Goal: Transaction & Acquisition: Purchase product/service

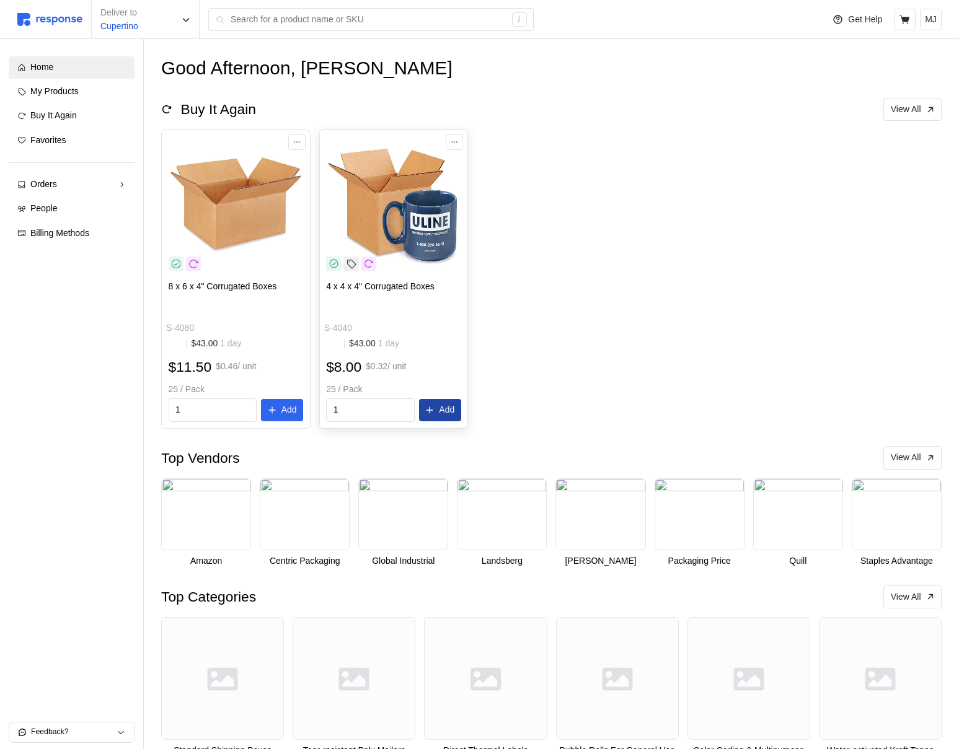
click at [445, 413] on p "Add" at bounding box center [446, 410] width 15 height 14
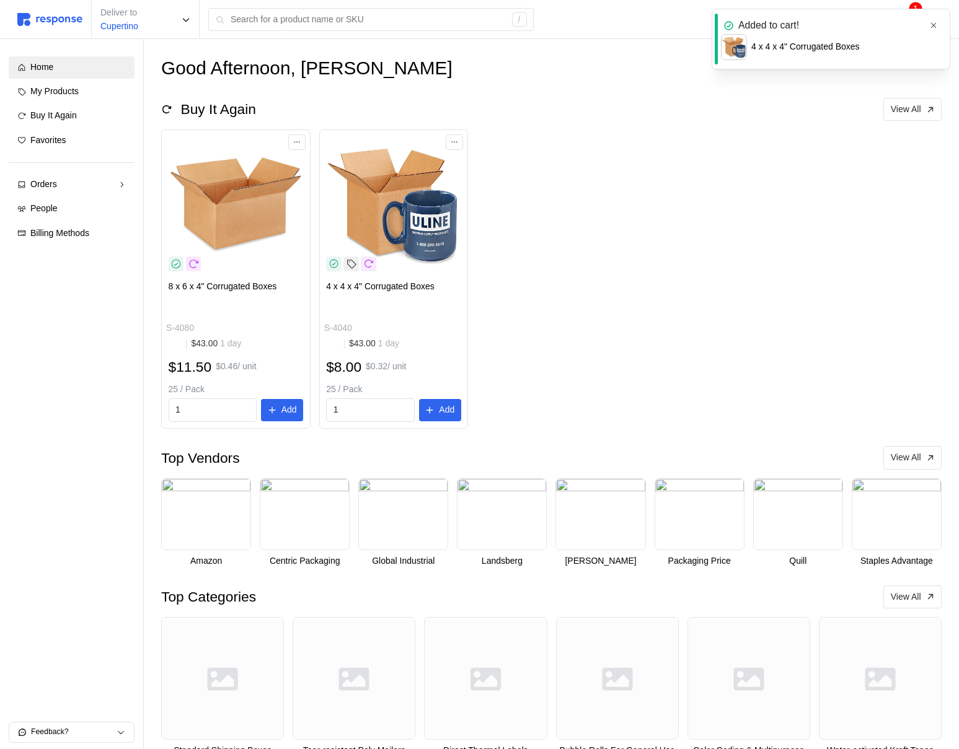
click at [936, 30] on icon "button" at bounding box center [933, 25] width 9 height 9
click at [901, 17] on icon at bounding box center [904, 19] width 10 height 9
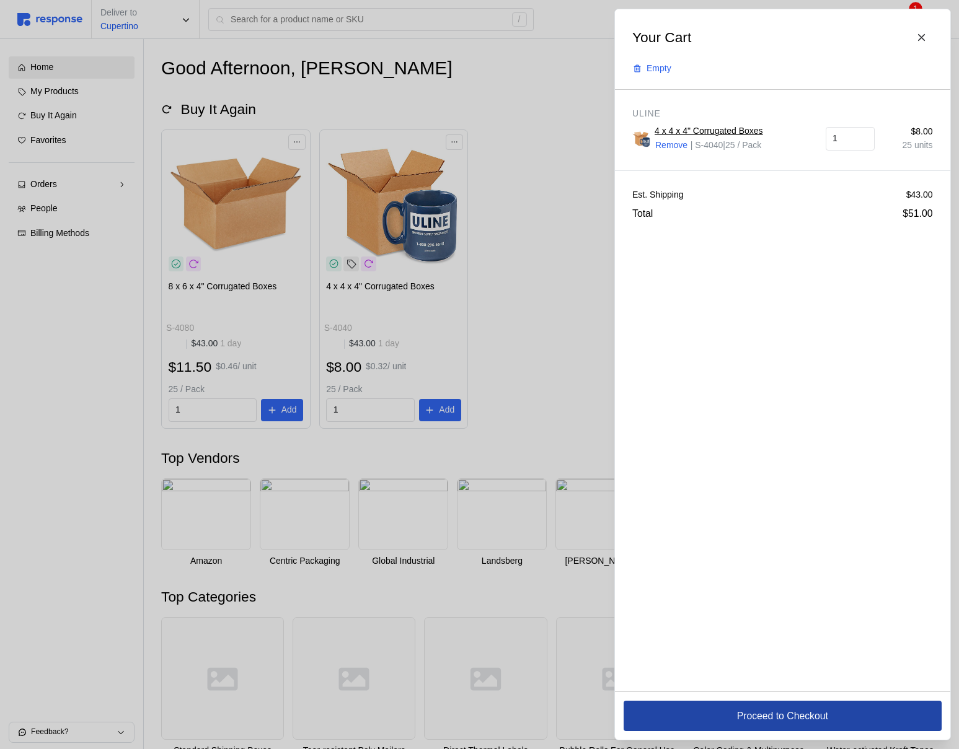
click at [688, 726] on button "Proceed to Checkout" at bounding box center [782, 716] width 318 height 30
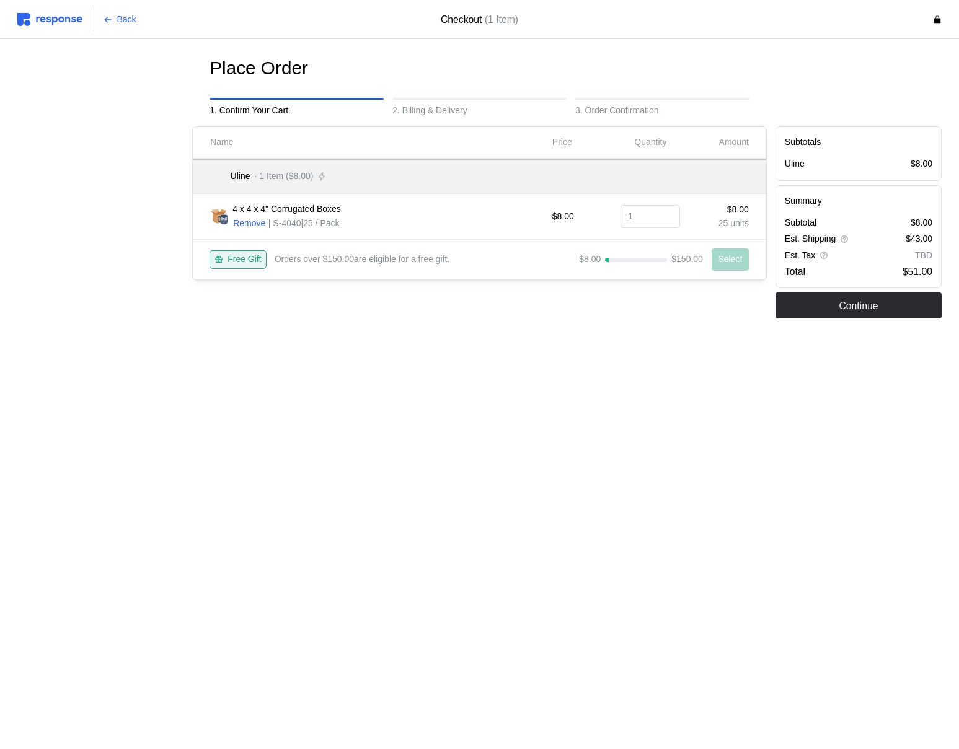
click at [813, 319] on div "Subtotals Uline $8.00 Summary Subtotal $8.00 Est. Shipping $43.00 Est. Tax TBD …" at bounding box center [858, 222] width 175 height 201
click at [814, 307] on button "Continue" at bounding box center [858, 305] width 166 height 26
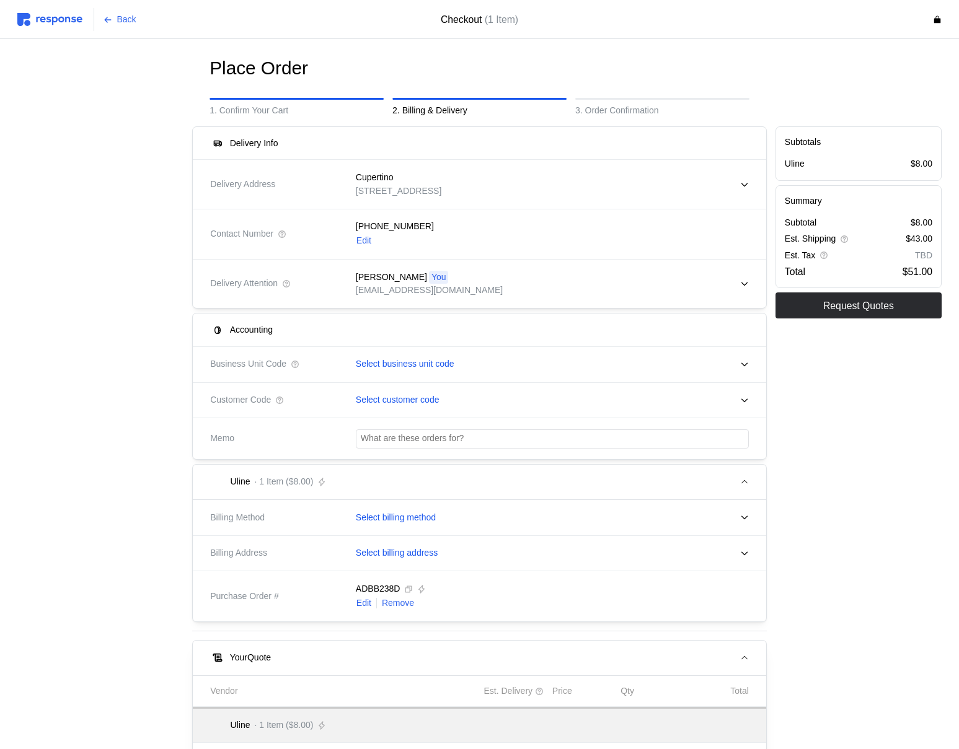
click at [66, 22] on img at bounding box center [49, 19] width 65 height 13
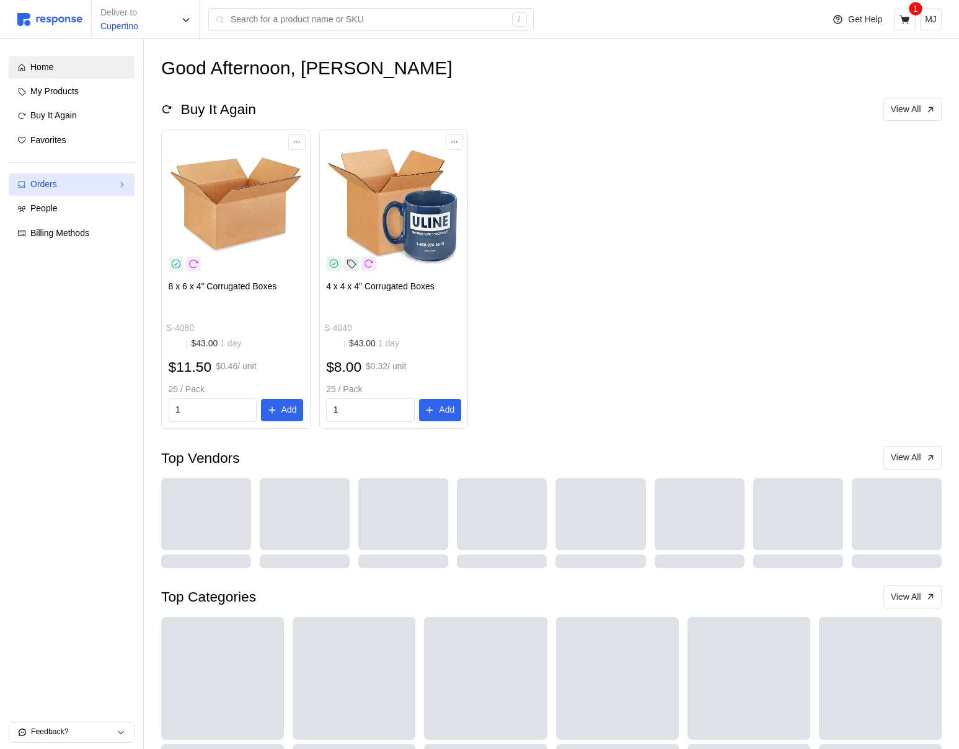
click at [68, 187] on div "Orders" at bounding box center [71, 185] width 82 height 14
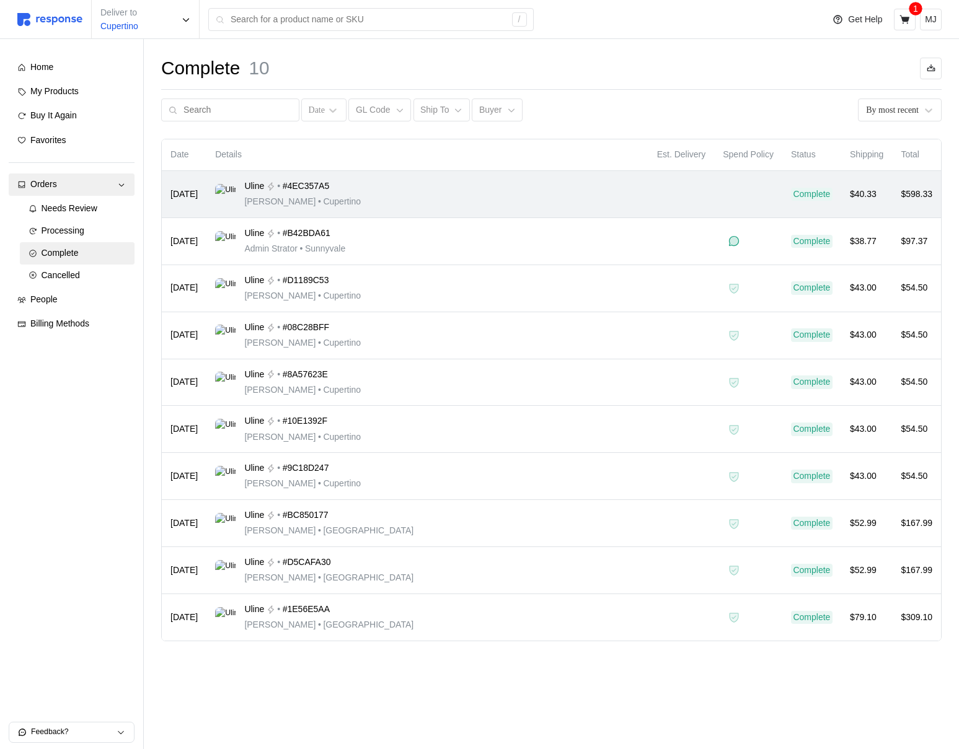
click at [389, 197] on div "Uline • #4EC357A5 [PERSON_NAME] • [GEOGRAPHIC_DATA]" at bounding box center [427, 194] width 424 height 29
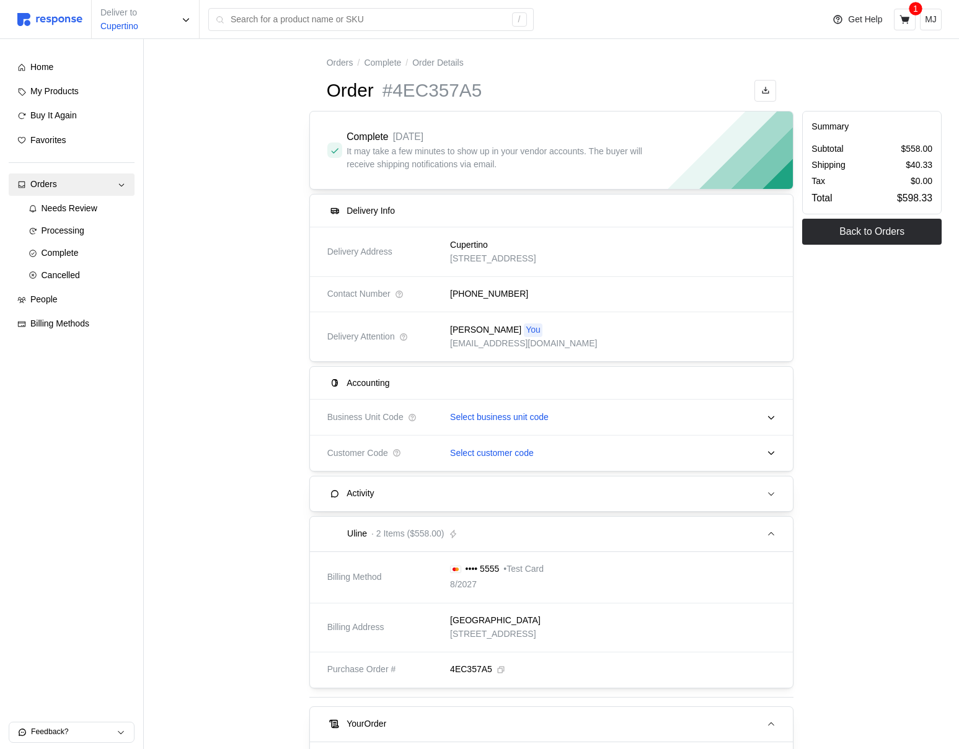
click at [416, 493] on div "Activity" at bounding box center [551, 493] width 411 height 13
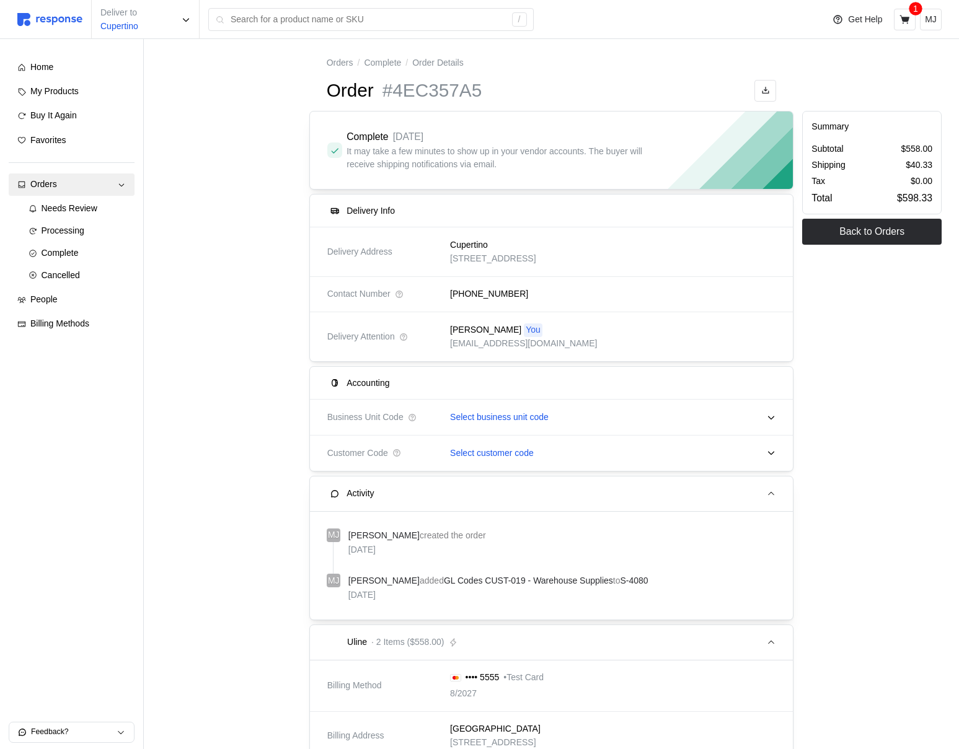
click at [416, 493] on div "Activity" at bounding box center [551, 493] width 411 height 13
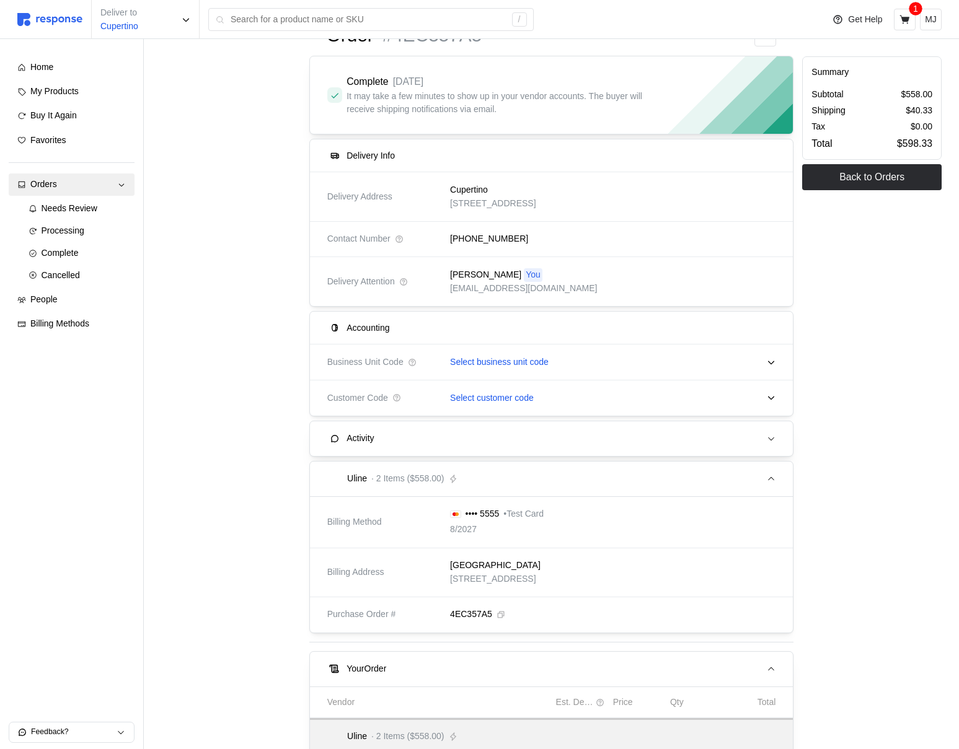
scroll to position [47, 0]
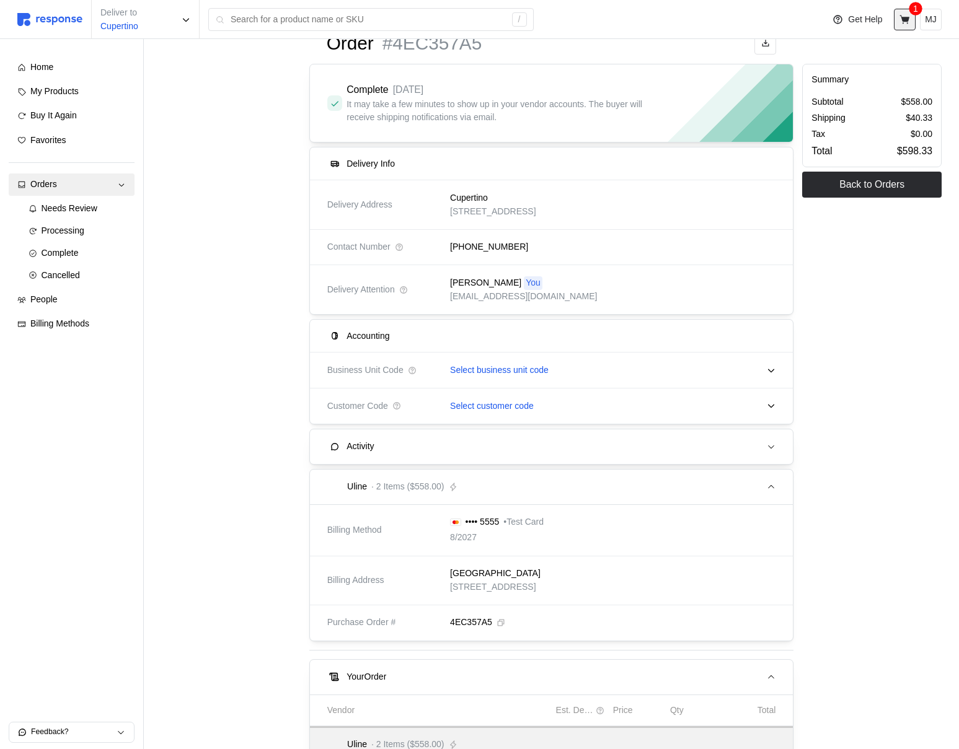
click at [907, 16] on icon at bounding box center [904, 19] width 11 height 11
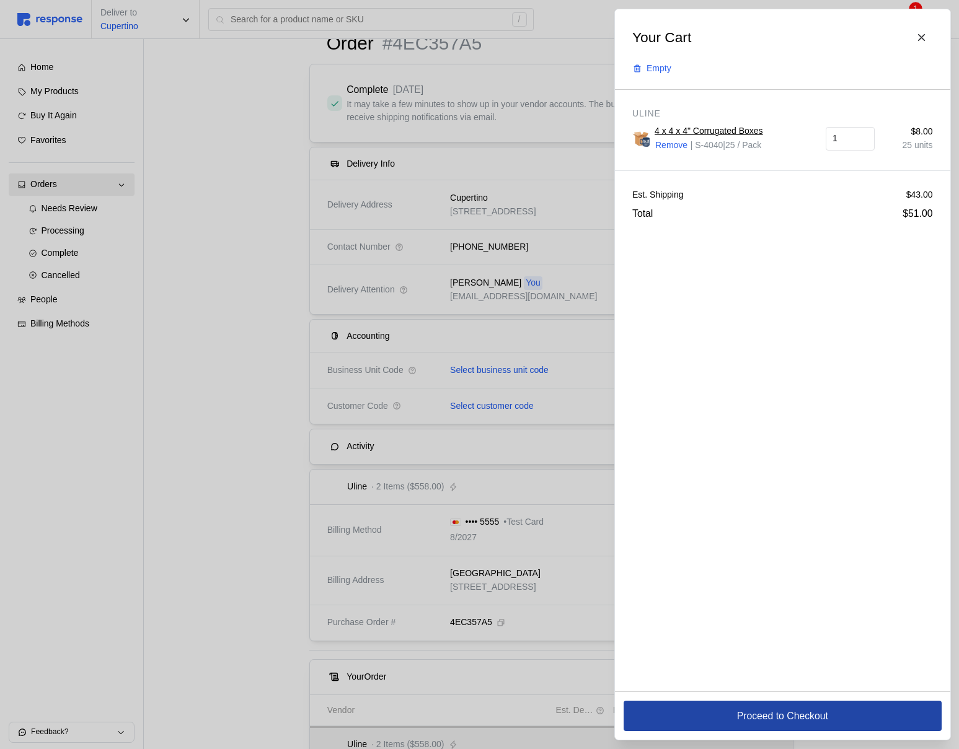
click at [704, 716] on button "Proceed to Checkout" at bounding box center [782, 716] width 318 height 30
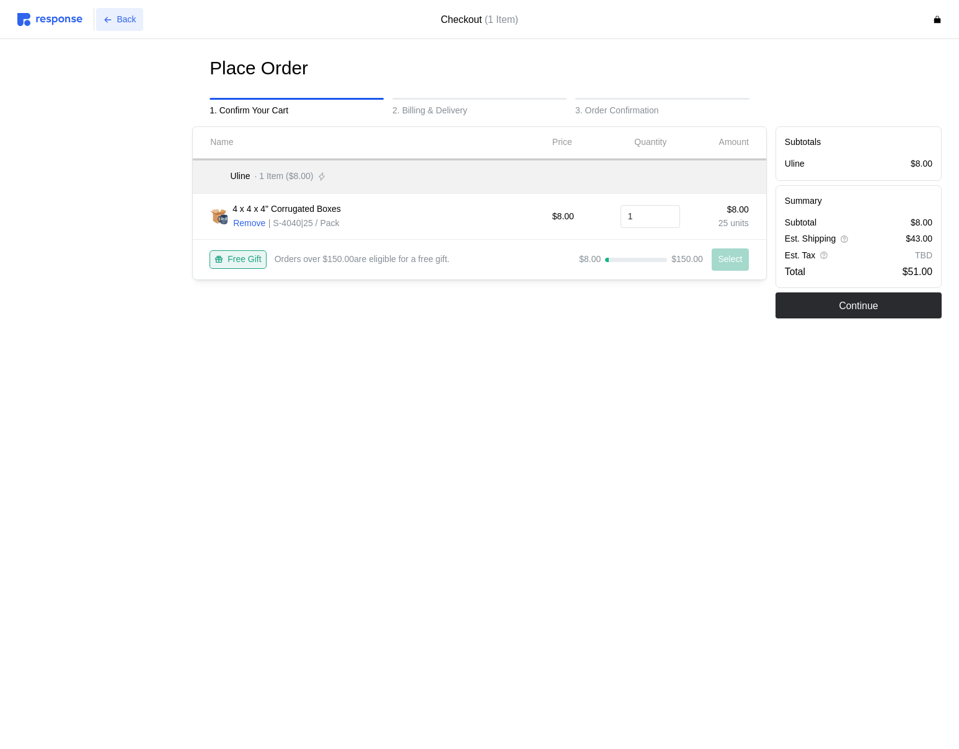
click at [128, 22] on p "Back" at bounding box center [126, 20] width 19 height 14
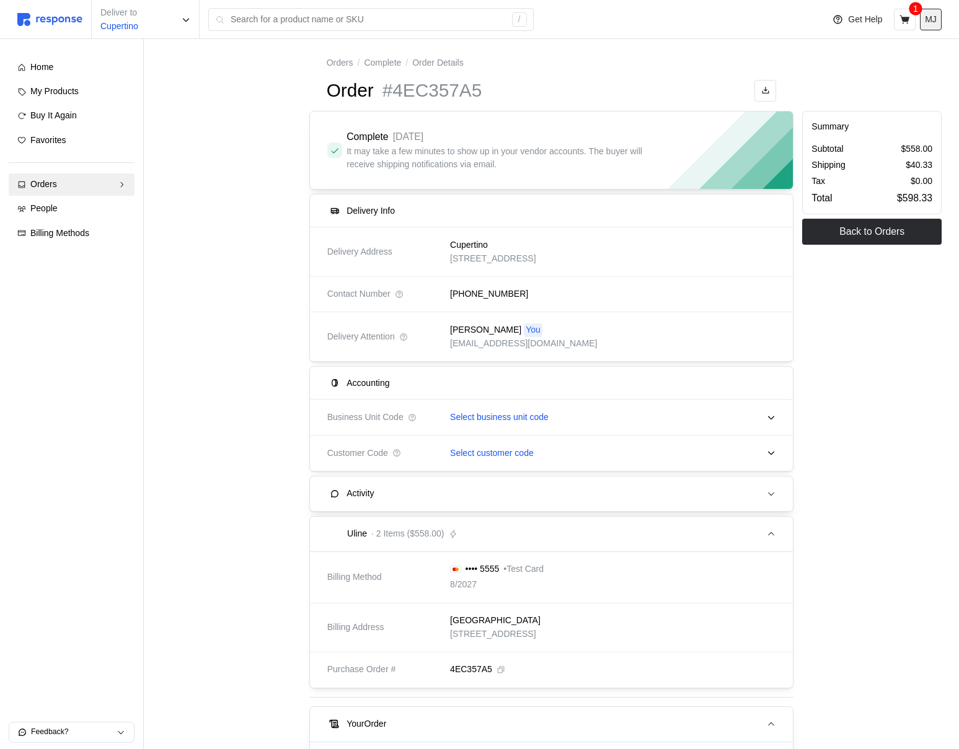
click at [925, 14] on p "MJ" at bounding box center [931, 20] width 12 height 14
click at [885, 71] on p "Logout" at bounding box center [892, 71] width 79 height 14
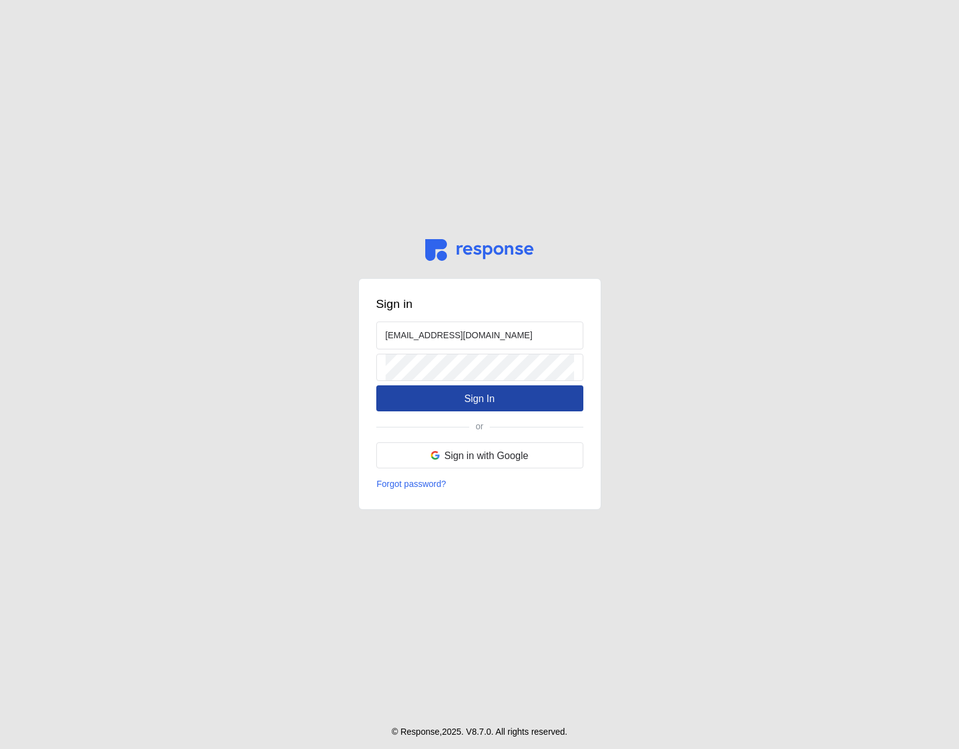
click at [417, 397] on button "Sign In" at bounding box center [479, 398] width 207 height 26
